Goal: Information Seeking & Learning: Learn about a topic

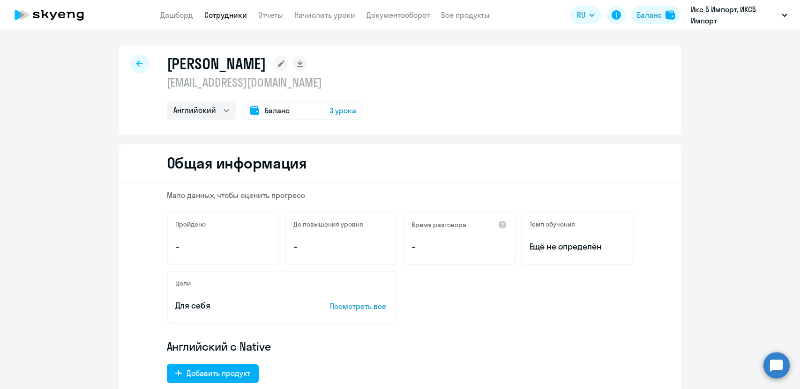
select select "english"
click at [170, 13] on link "Дашборд" at bounding box center [176, 14] width 33 height 9
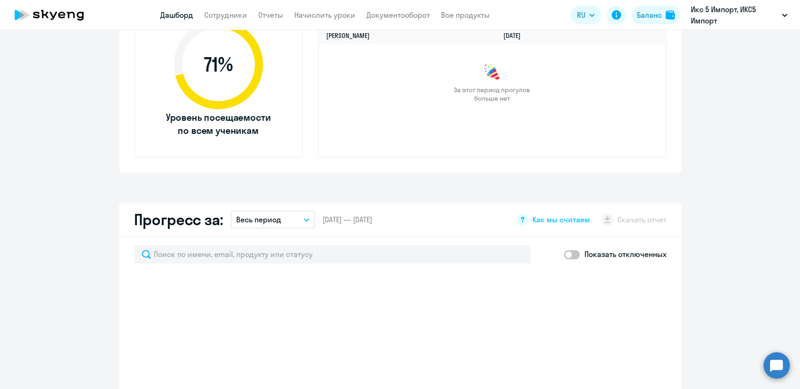
scroll to position [468, 0]
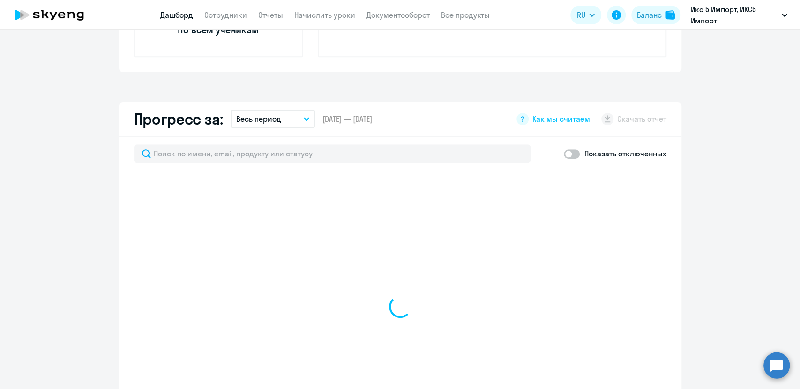
click at [694, 196] on app-progress-dashboard "Прогресс за: Весь период – [DATE] — [DATE] Как мы считаем Скачать отчет Показат…" at bounding box center [400, 282] width 800 height 361
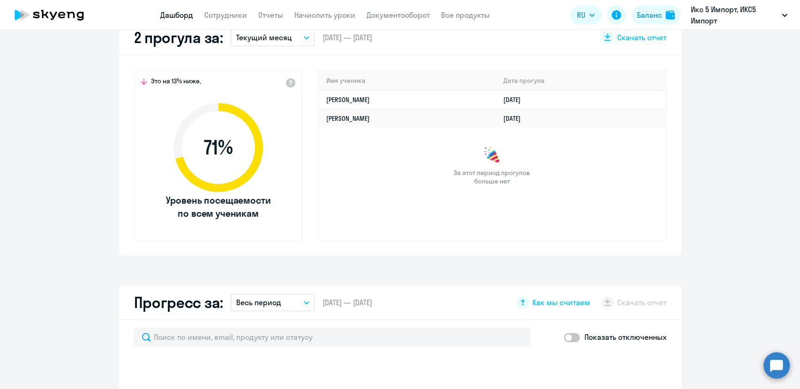
scroll to position [260, 0]
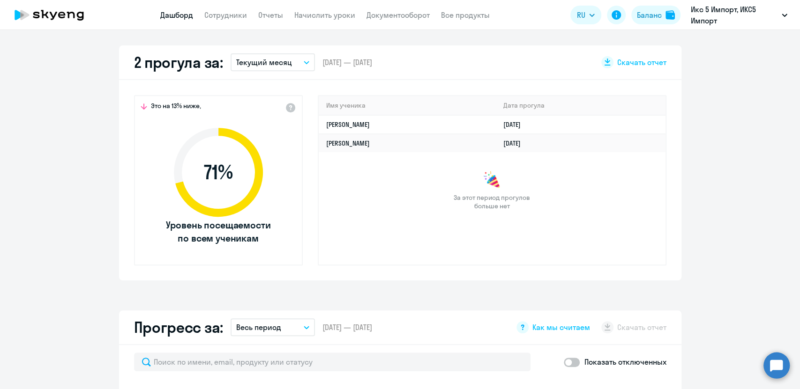
select select "30"
click at [714, 231] on app-truancy-attendance-dashboard "2 прогула за: Текущий месяц – [DATE] — [DATE] Скачать отчет Это на 13% ниже, 71…" at bounding box center [400, 162] width 800 height 235
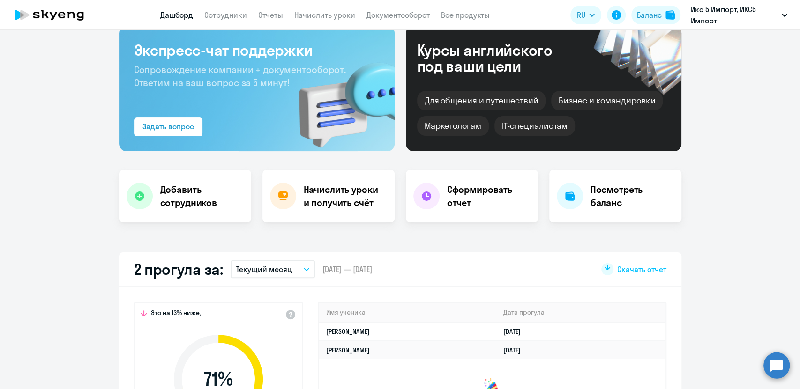
scroll to position [0, 0]
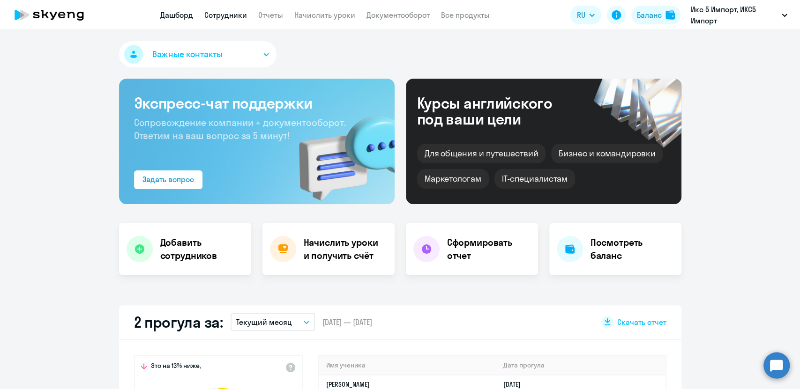
click at [221, 14] on link "Сотрудники" at bounding box center [225, 14] width 43 height 9
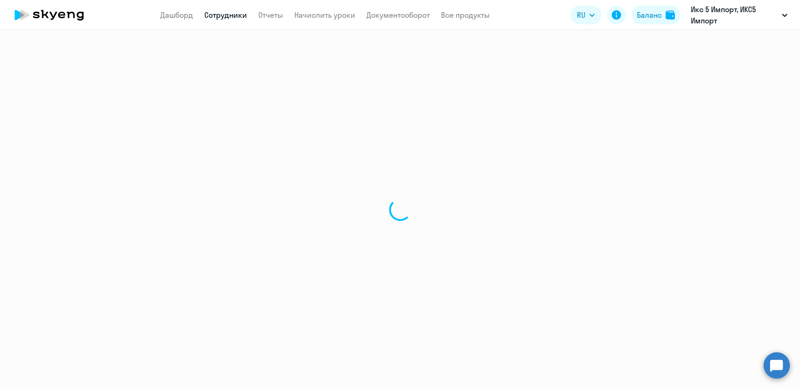
select select "30"
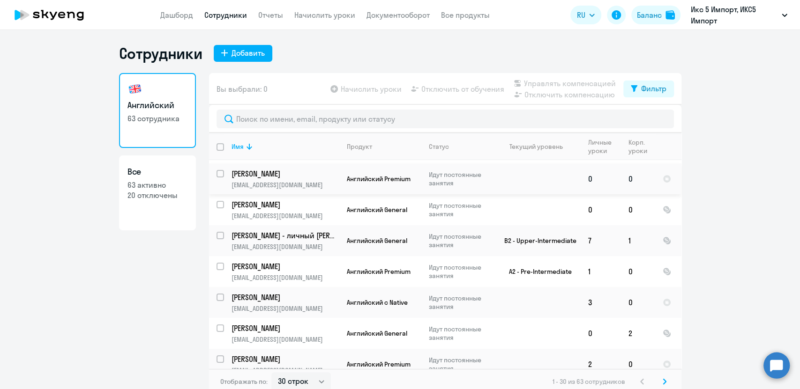
scroll to position [52, 0]
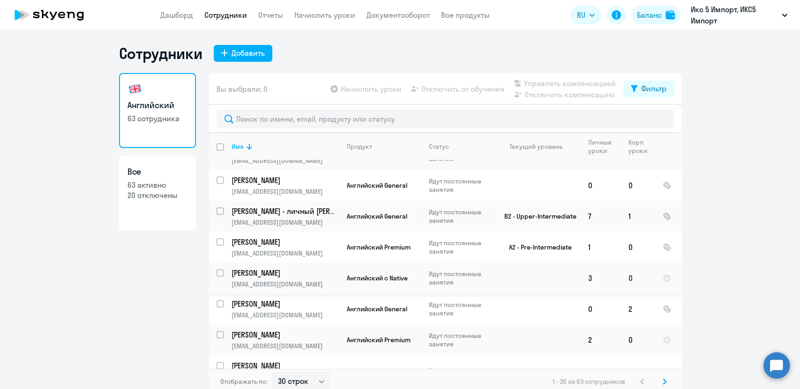
click at [472, 282] on p "Идут постоянные занятия" at bounding box center [461, 278] width 64 height 17
select select "english"
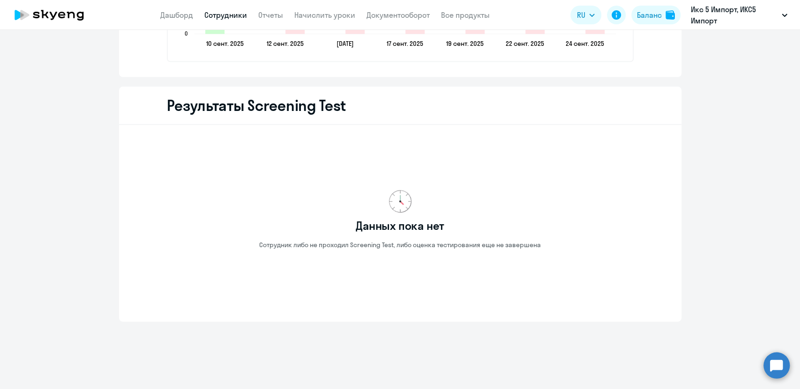
scroll to position [1102, 0]
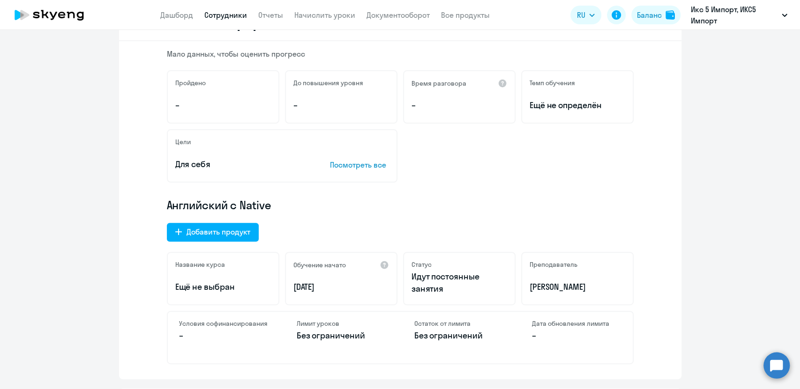
scroll to position [0, 0]
